Goal: Navigation & Orientation: Find specific page/section

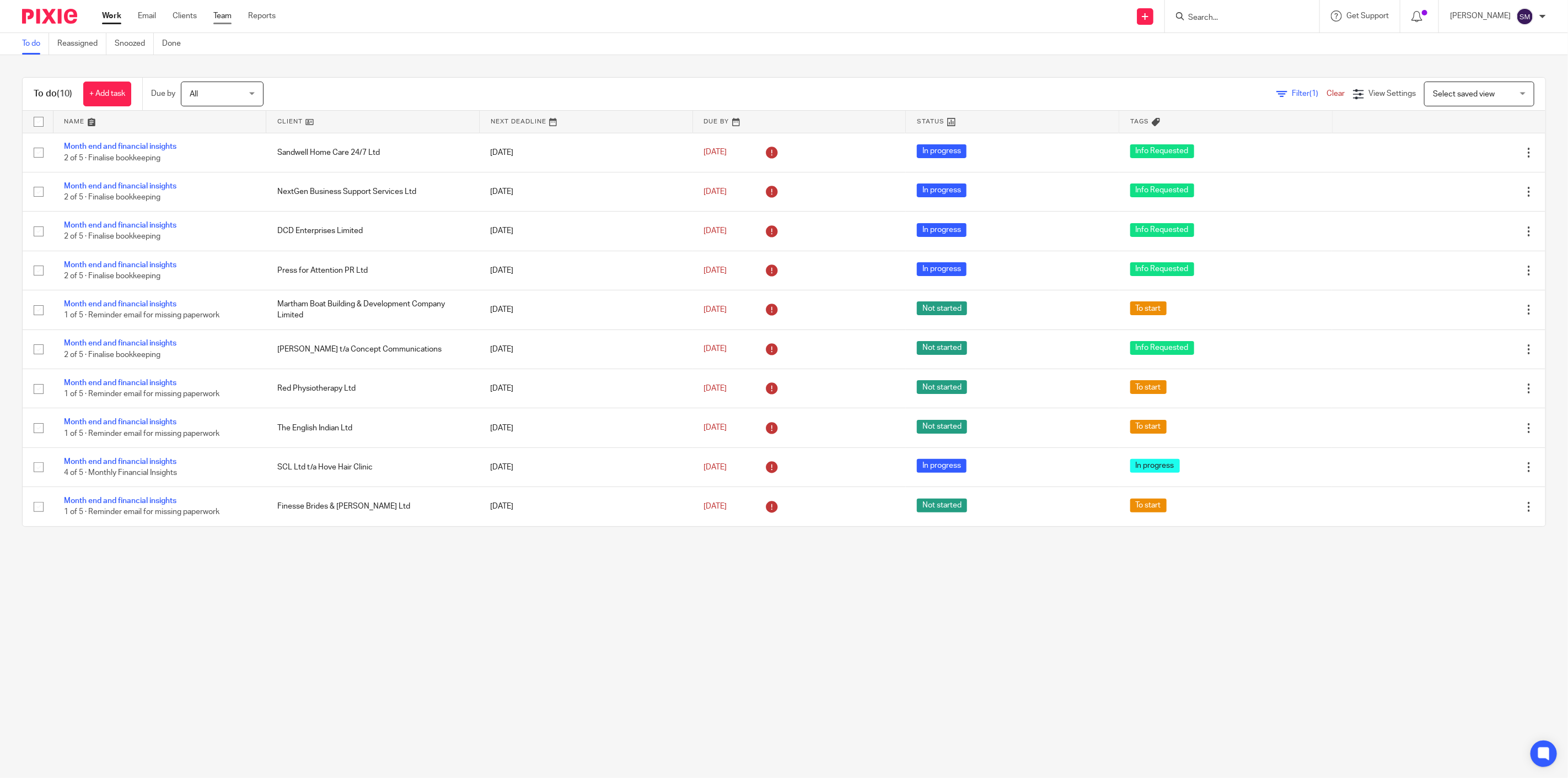
click at [222, 14] on link "Team" at bounding box center [222, 15] width 18 height 11
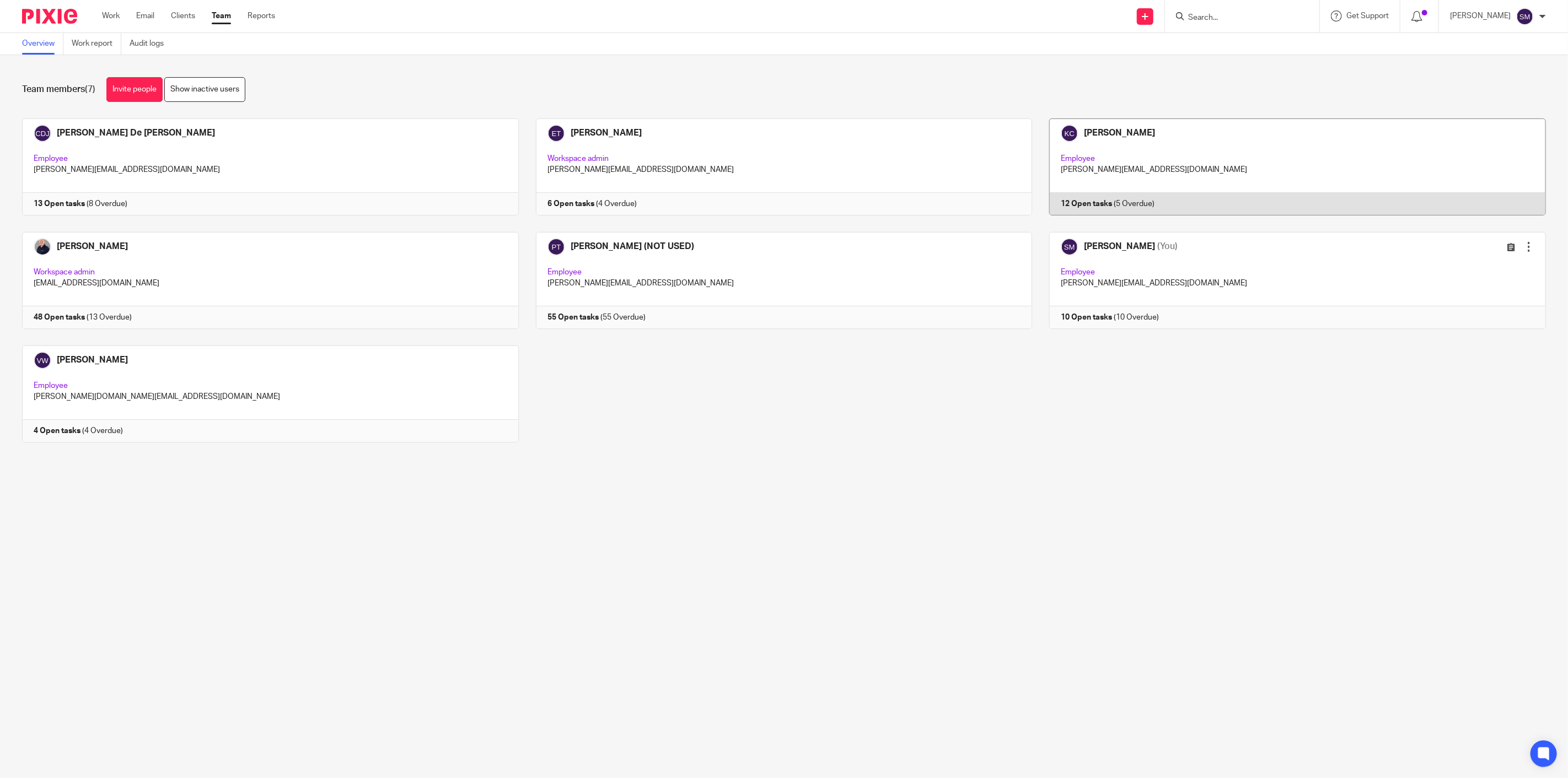
click at [1074, 203] on link at bounding box center [1290, 167] width 514 height 97
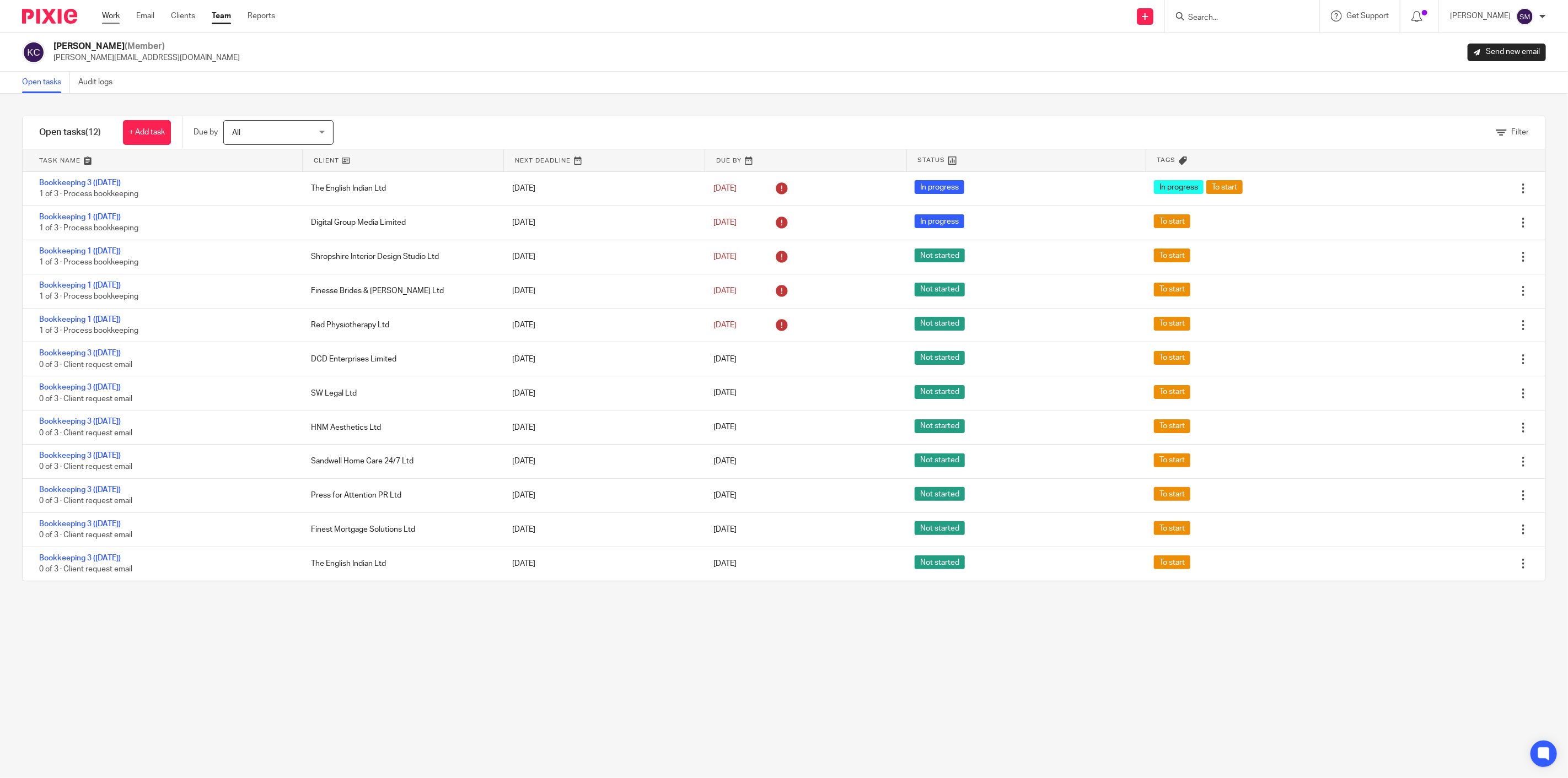
click at [112, 18] on link "Work" at bounding box center [111, 15] width 17 height 11
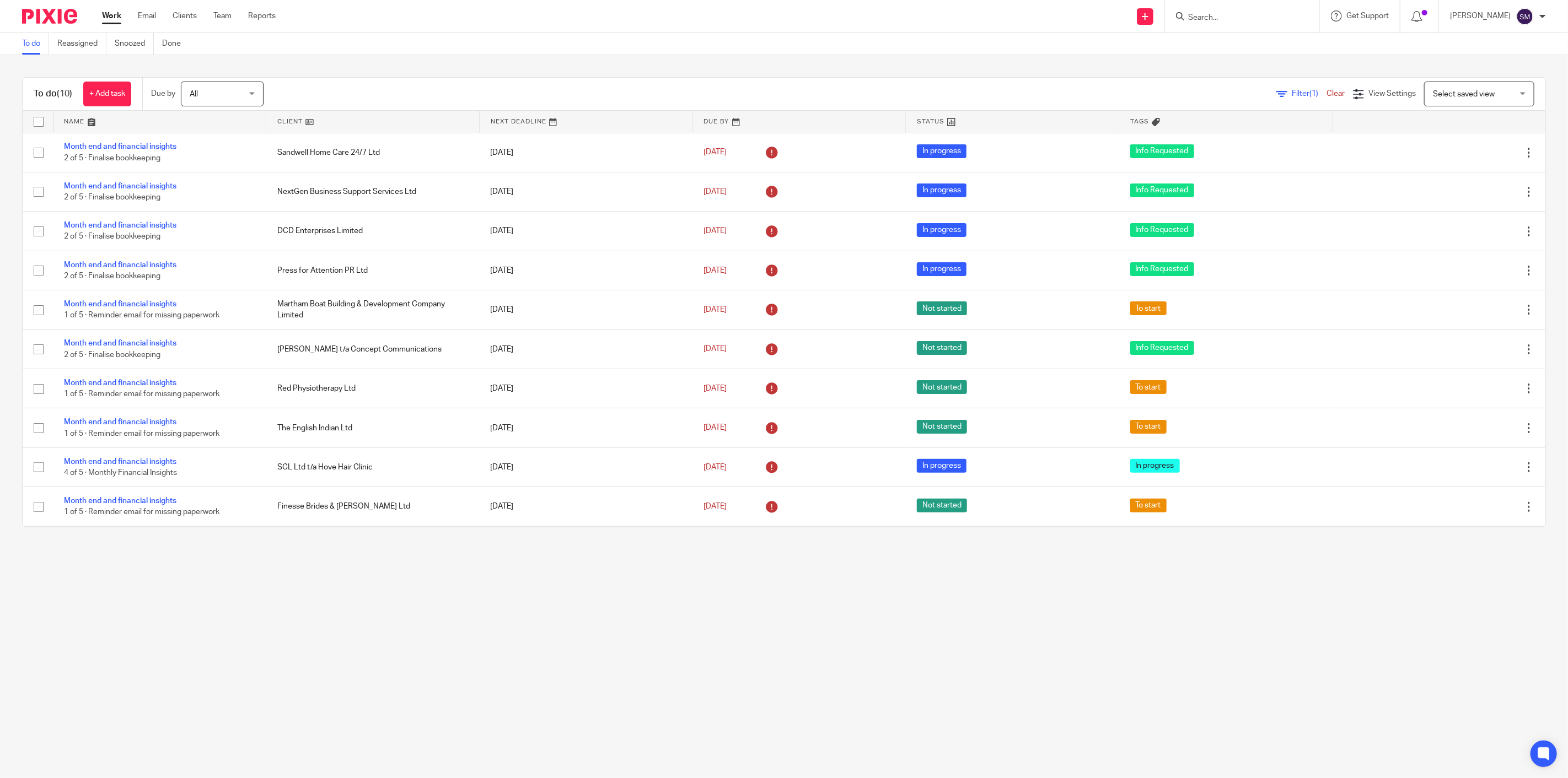
click at [1150, 612] on main "To do Reassigned Snoozed Done To do (10) + Add task Due by All All Today Tomorr…" at bounding box center [784, 389] width 1568 height 778
click at [1035, 608] on main "To do Reassigned Snoozed Done To do (10) + Add task Due by All All Today Tomorr…" at bounding box center [784, 389] width 1568 height 778
click at [1160, 609] on main "To do Reassigned Snoozed Done To do (10) + Add task Due by All All Today Tomorr…" at bounding box center [784, 389] width 1568 height 778
click at [1146, 608] on main "To do Reassigned Snoozed Done To do (10) + Add task Due by All All Today Tomorr…" at bounding box center [784, 389] width 1568 height 778
click at [1244, 684] on main "To do Reassigned Snoozed Done To do (10) + Add task Due by All All Today Tomorr…" at bounding box center [784, 389] width 1568 height 778
